Goal: Book appointment/travel/reservation

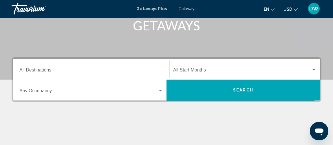
scroll to position [105, 0]
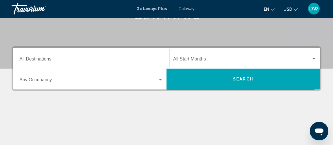
click at [39, 59] on input "Destination All Destinations" at bounding box center [90, 60] width 143 height 5
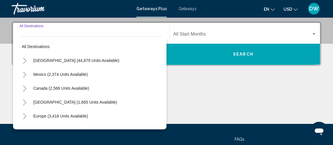
scroll to position [132, 0]
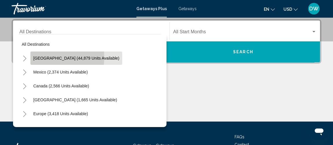
click at [39, 57] on span "[GEOGRAPHIC_DATA] (44,879 units available)" at bounding box center [76, 58] width 86 height 5
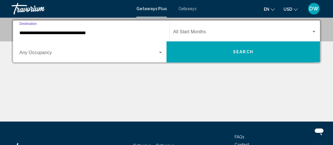
click at [51, 30] on input "**********" at bounding box center [90, 32] width 143 height 5
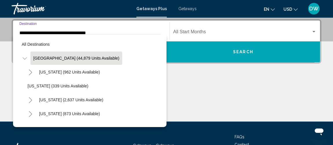
scroll to position [118, 0]
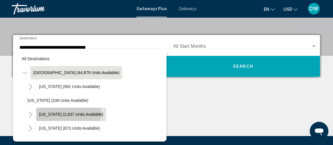
click at [58, 112] on span "[US_STATE] (2,637 units available)" at bounding box center [71, 114] width 64 height 5
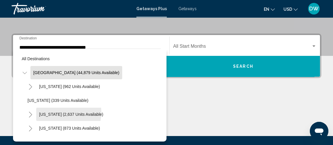
type input "**********"
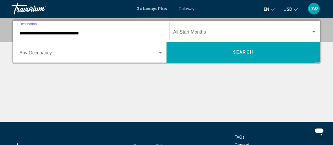
scroll to position [132, 0]
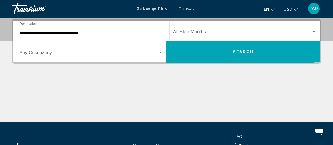
click at [204, 24] on div "Start Month All Start Months" at bounding box center [244, 31] width 143 height 18
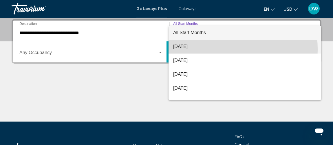
click at [194, 49] on span "[DATE]" at bounding box center [244, 47] width 143 height 14
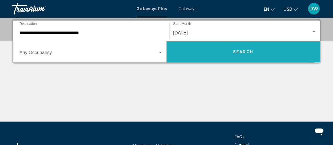
click at [241, 50] on span "Search" at bounding box center [243, 52] width 20 height 5
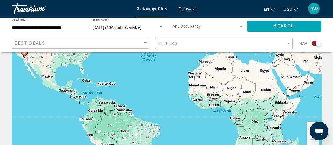
scroll to position [58, 0]
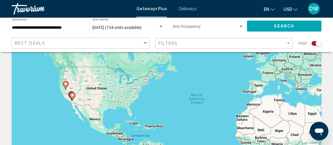
drag, startPoint x: 75, startPoint y: 73, endPoint x: 128, endPoint y: 92, distance: 56.7
click at [127, 94] on div "To activate drag with keyboard, press Alt + Enter. Once in keyboard drag state,…" at bounding box center [166, 87] width 309 height 174
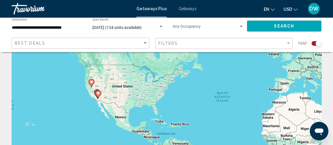
drag, startPoint x: 93, startPoint y: 83, endPoint x: 132, endPoint y: 77, distance: 39.3
click at [132, 77] on div "To activate drag with keyboard, press Alt + Enter. Once in keyboard drag state,…" at bounding box center [166, 87] width 309 height 174
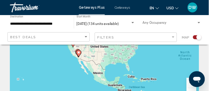
scroll to position [52, 0]
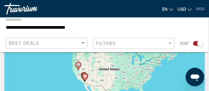
drag, startPoint x: 91, startPoint y: 67, endPoint x: 104, endPoint y: 79, distance: 17.4
click at [103, 78] on div "To activate drag with keyboard, press Alt + Enter. Once in keyboard drag state,…" at bounding box center [104, 63] width 200 height 116
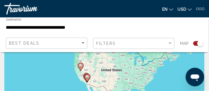
click at [80, 65] on image "Main content" at bounding box center [80, 65] width 3 height 3
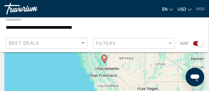
click at [104, 60] on icon "Main content" at bounding box center [104, 59] width 5 height 8
type input "**********"
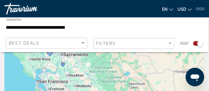
drag, startPoint x: 104, startPoint y: 82, endPoint x: 95, endPoint y: 50, distance: 32.7
